Goal: Check status: Check status

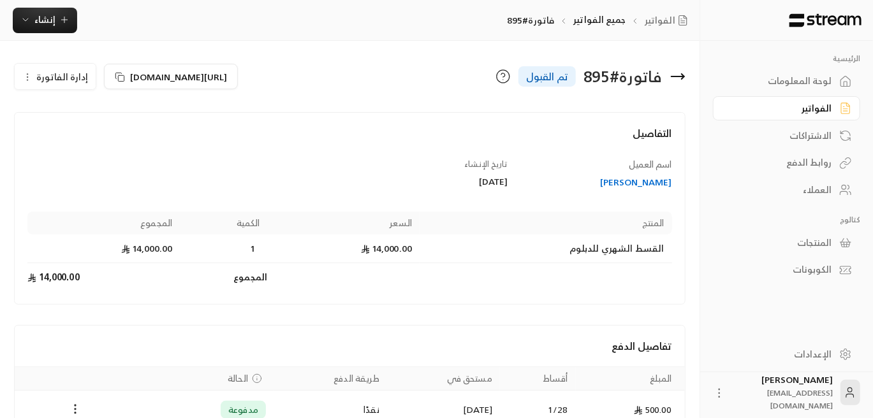
click at [802, 189] on div "العملاء" at bounding box center [779, 190] width 103 height 13
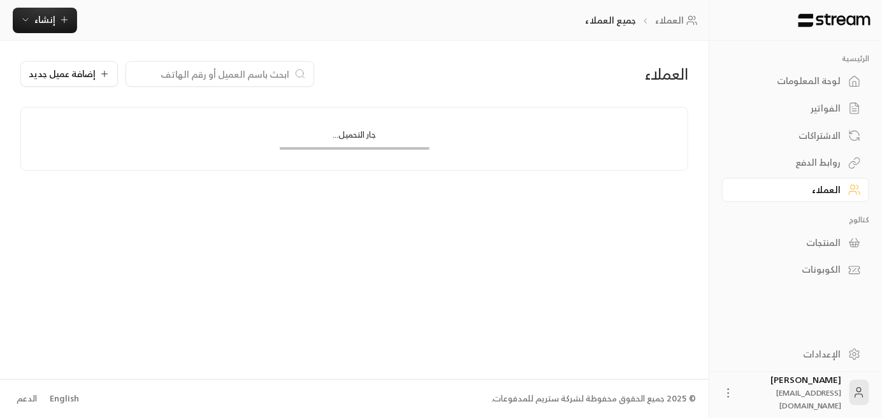
click at [255, 78] on input at bounding box center [212, 74] width 156 height 14
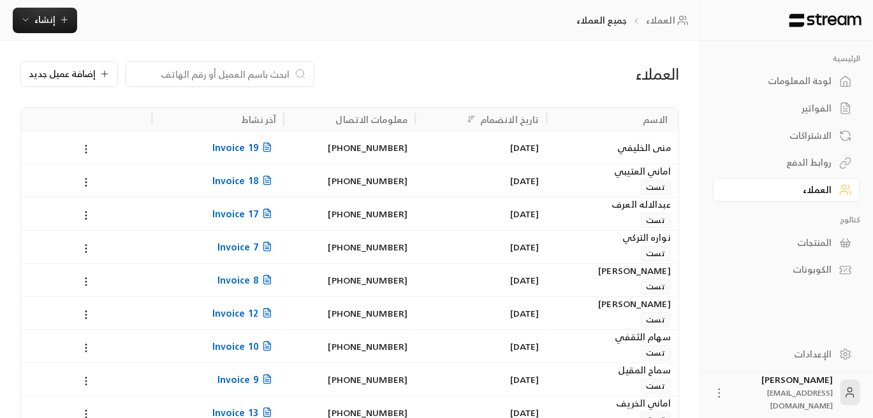
paste input "نوره صالح عقاب الزهراني"
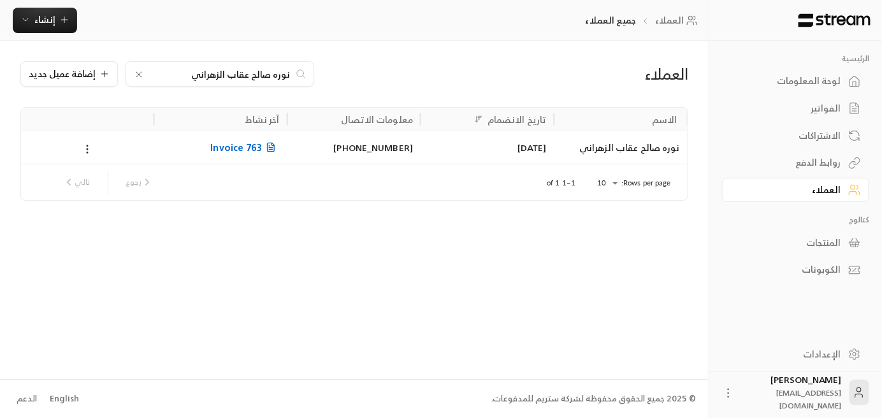
type input "نوره صالح عقاب الزهراني"
click at [236, 152] on span "Invoice 763" at bounding box center [244, 148] width 69 height 16
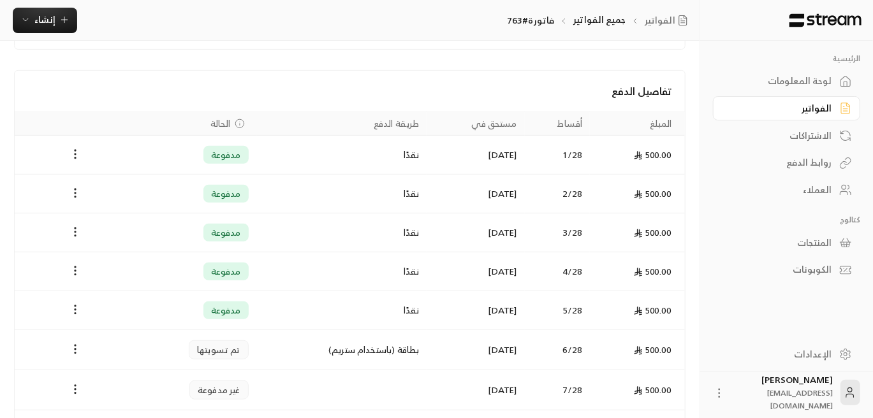
scroll to position [319, 0]
